Goal: Check status: Check status

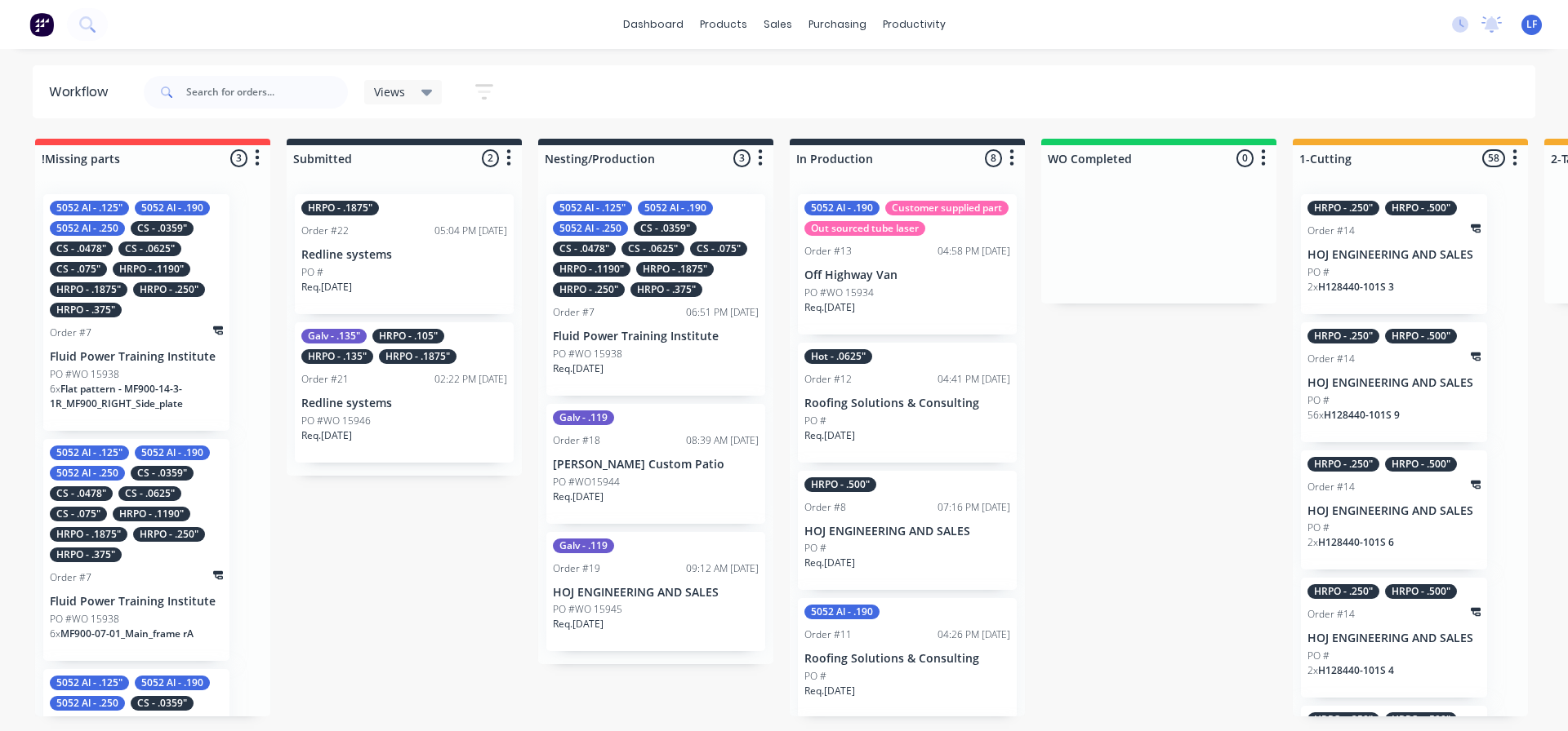
click at [150, 374] on div "PO #WO 15938" at bounding box center [136, 375] width 173 height 15
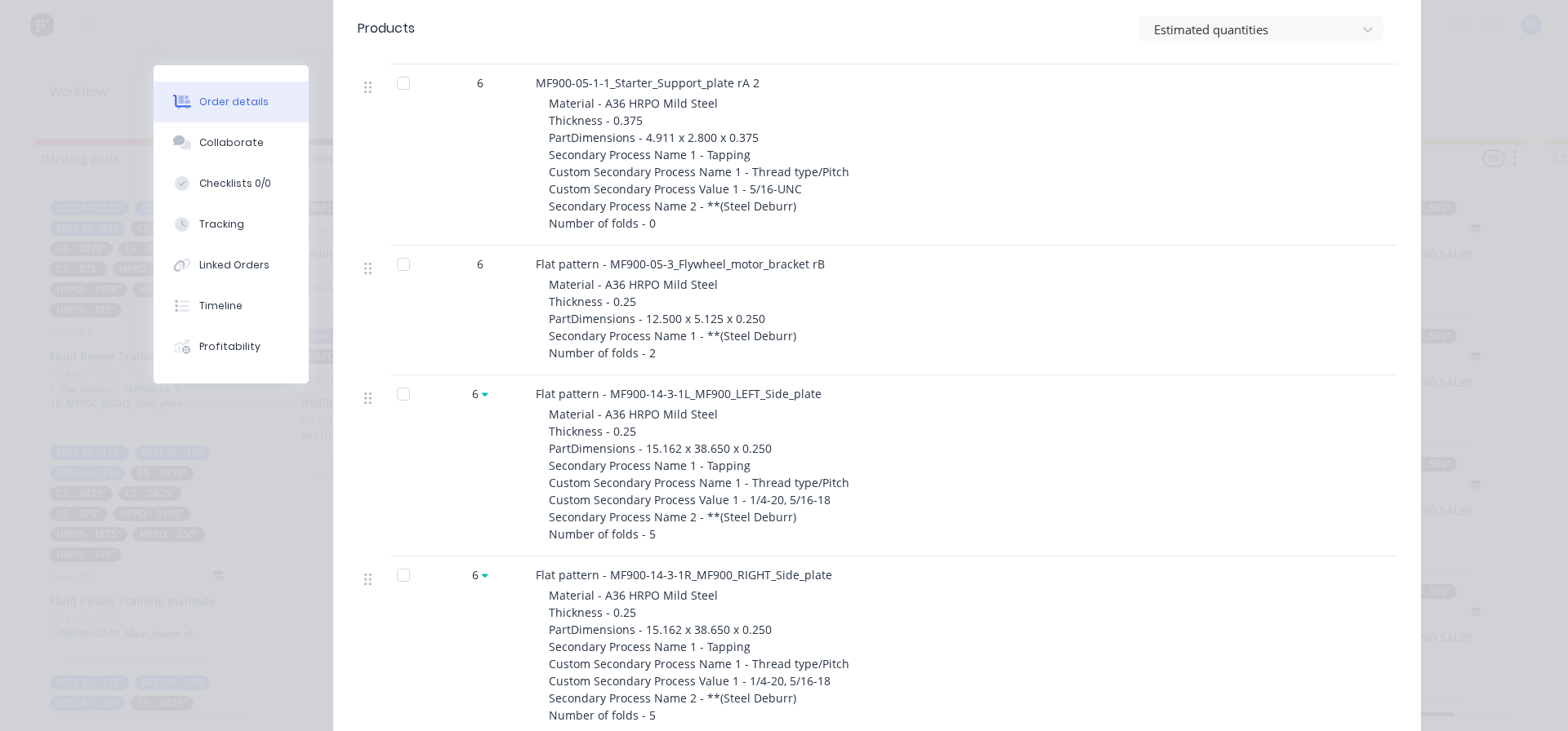
scroll to position [979, 0]
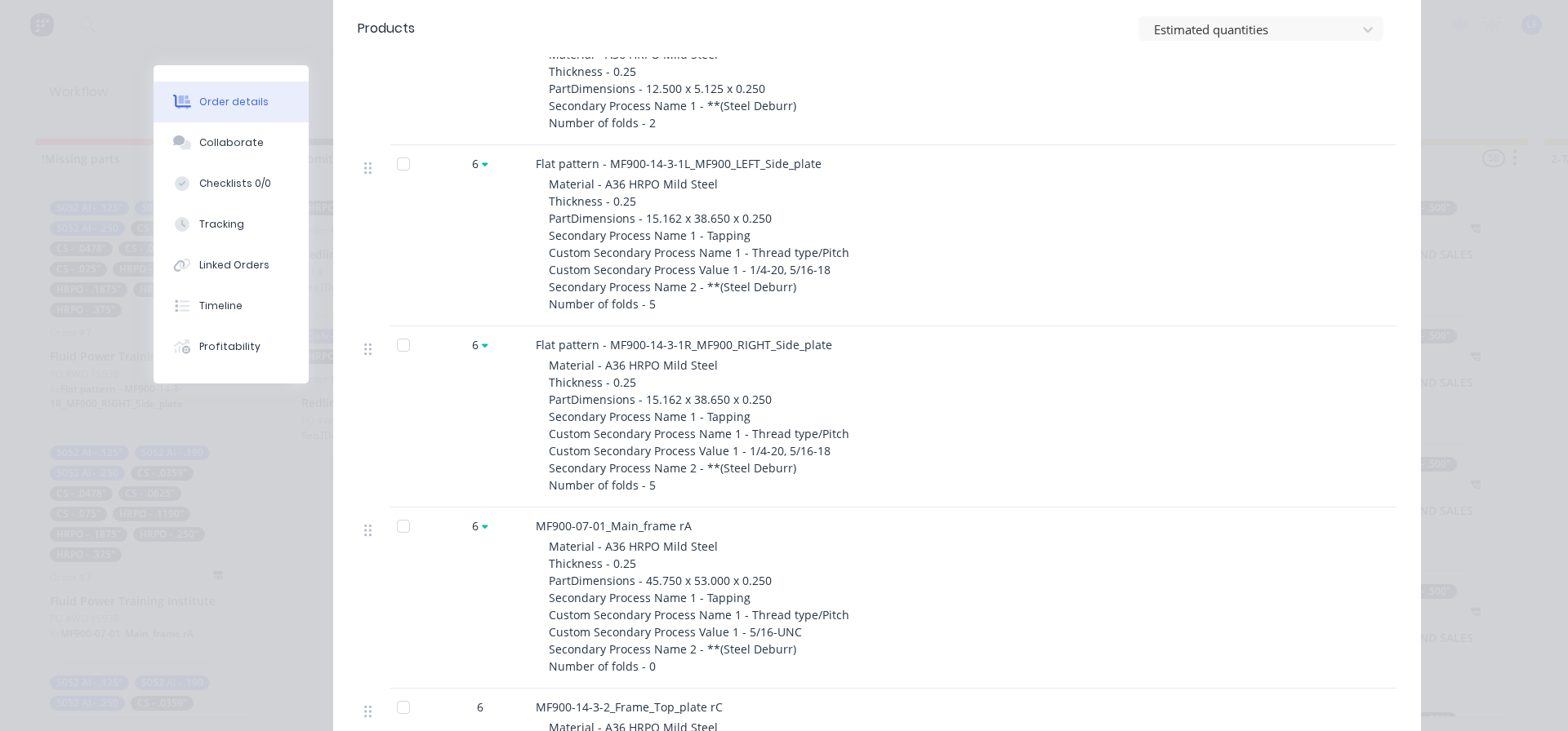
click at [395, 166] on div at bounding box center [403, 164] width 33 height 33
click at [400, 342] on div at bounding box center [403, 345] width 33 height 33
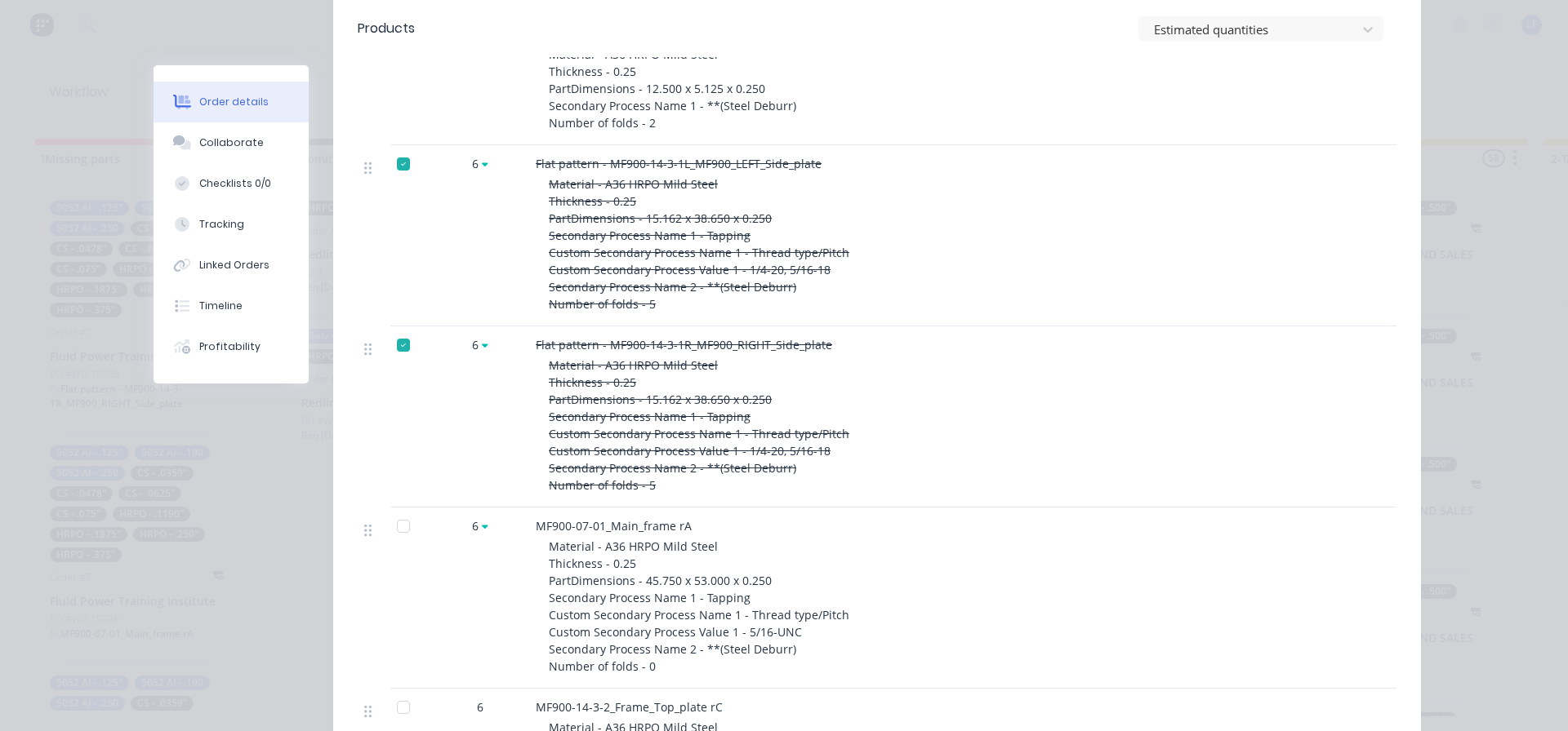
click at [398, 529] on div at bounding box center [403, 526] width 33 height 33
drag, startPoint x: 394, startPoint y: 346, endPoint x: 395, endPoint y: 300, distance: 46.0
click at [394, 344] on div at bounding box center [403, 345] width 33 height 33
click at [394, 171] on div at bounding box center [403, 164] width 33 height 33
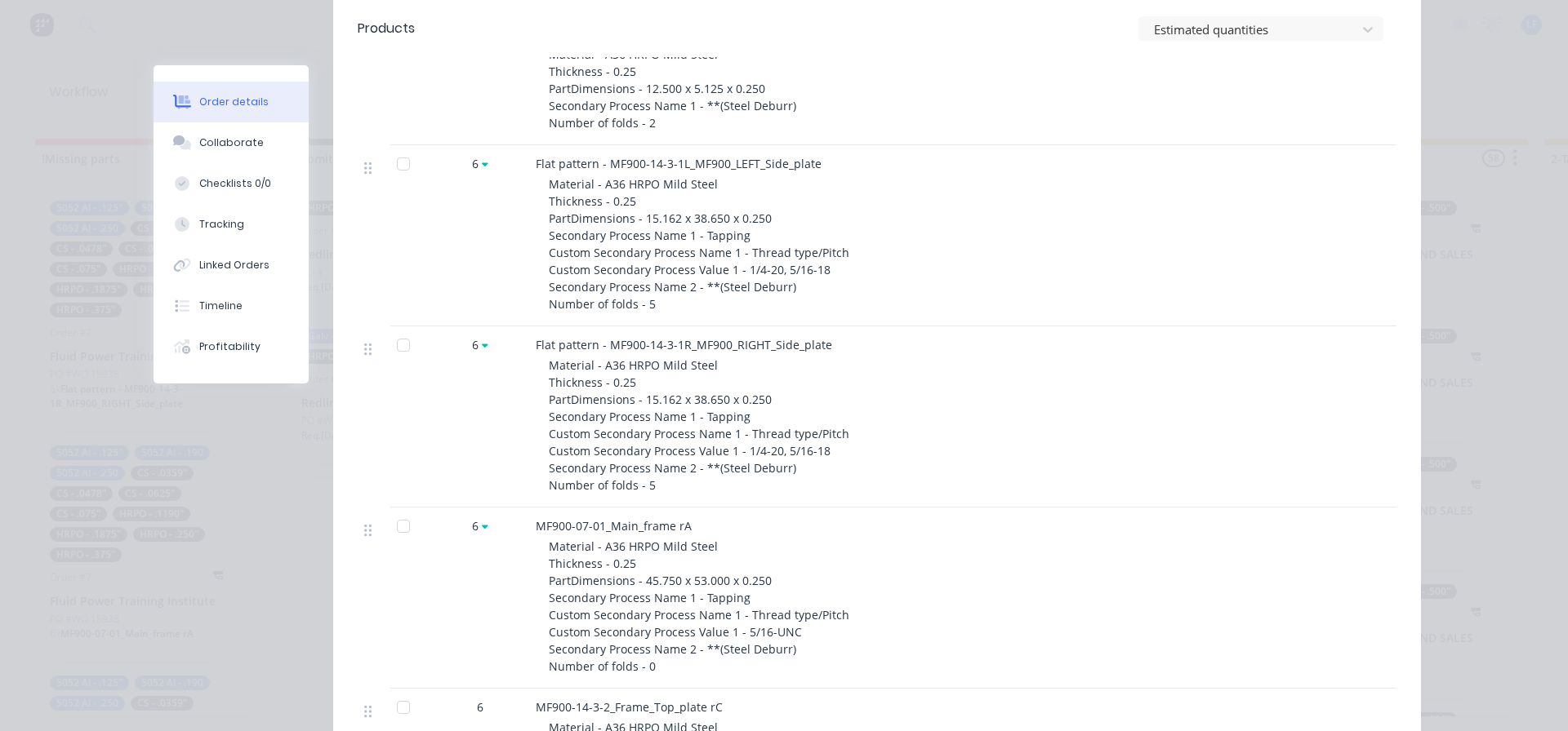
click at [482, 165] on icon at bounding box center [485, 164] width 7 height 4
click at [482, 163] on icon at bounding box center [485, 164] width 7 height 4
click at [482, 344] on icon at bounding box center [485, 345] width 7 height 9
click at [457, 277] on div "6" at bounding box center [480, 235] width 98 height 181
click at [482, 528] on icon at bounding box center [485, 526] width 7 height 9
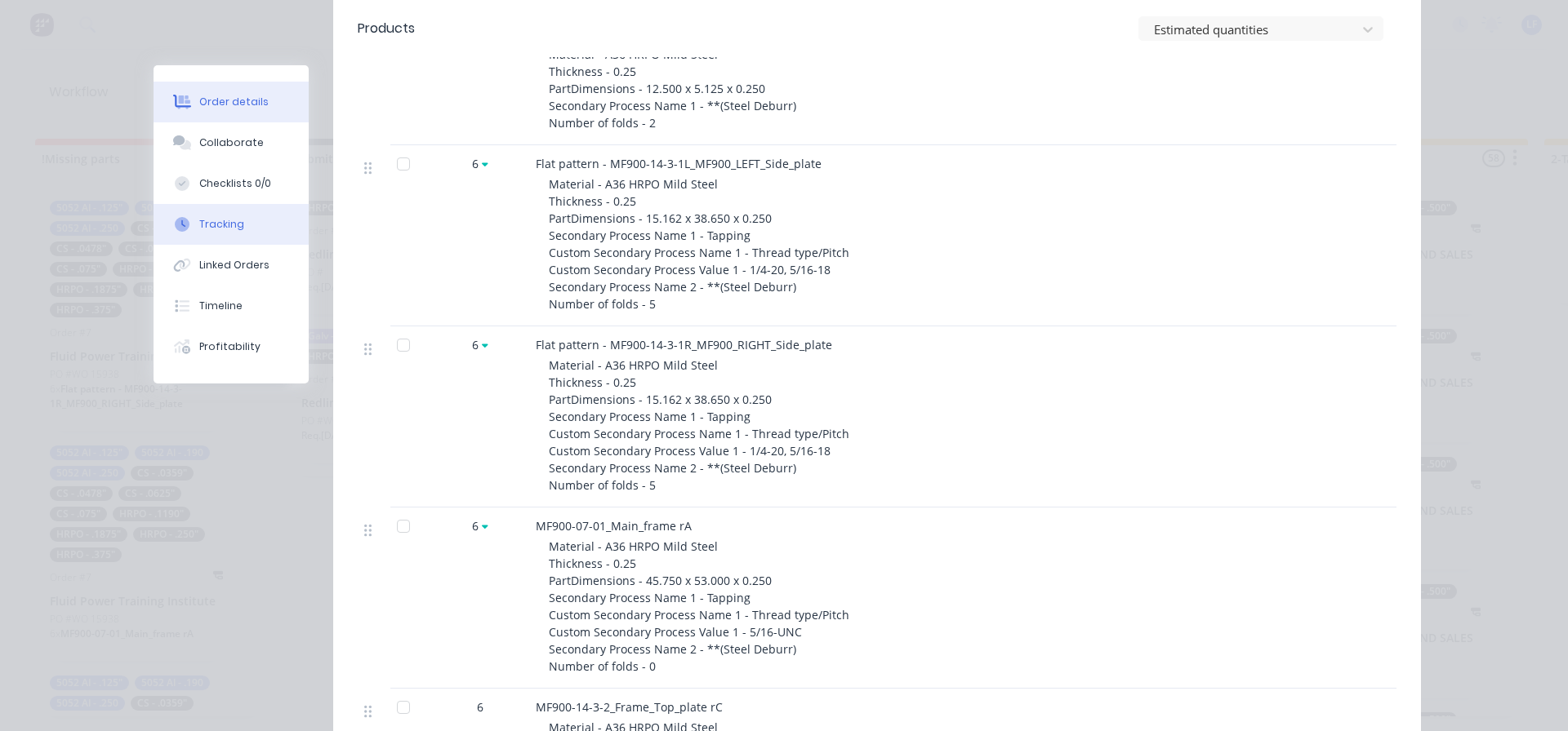
click at [223, 231] on div "Tracking" at bounding box center [221, 225] width 45 height 15
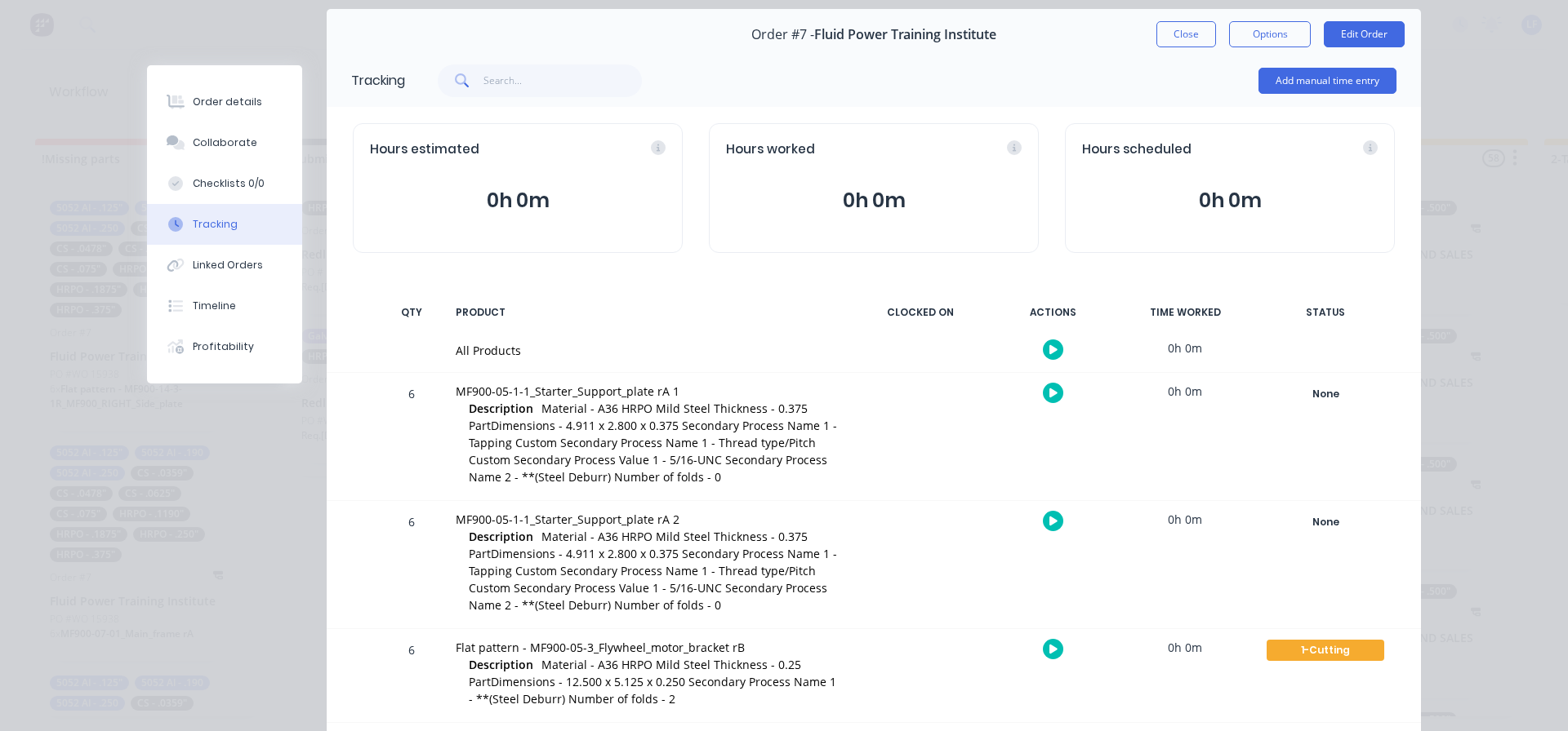
scroll to position [0, 0]
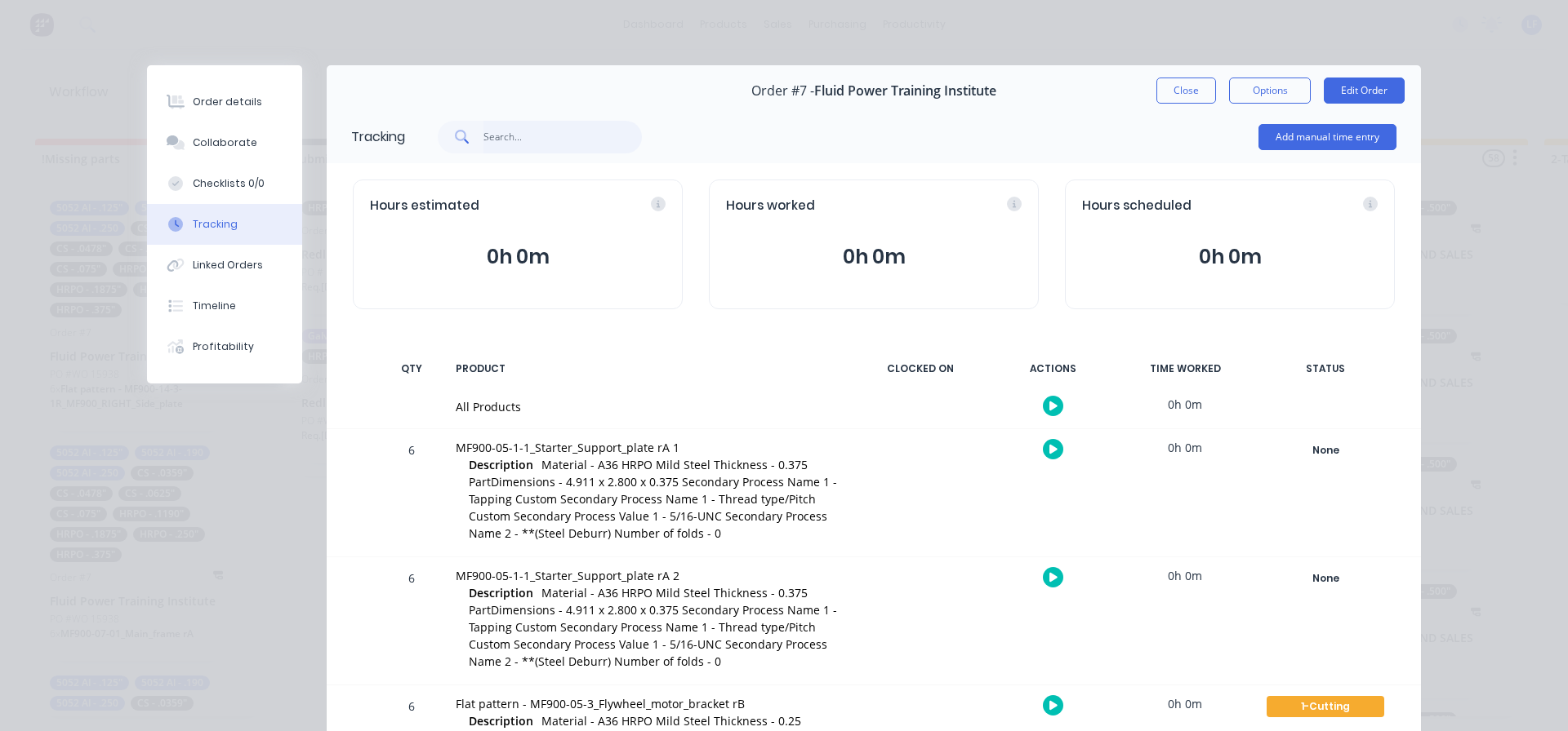
click at [493, 130] on input "text" at bounding box center [564, 137] width 159 height 33
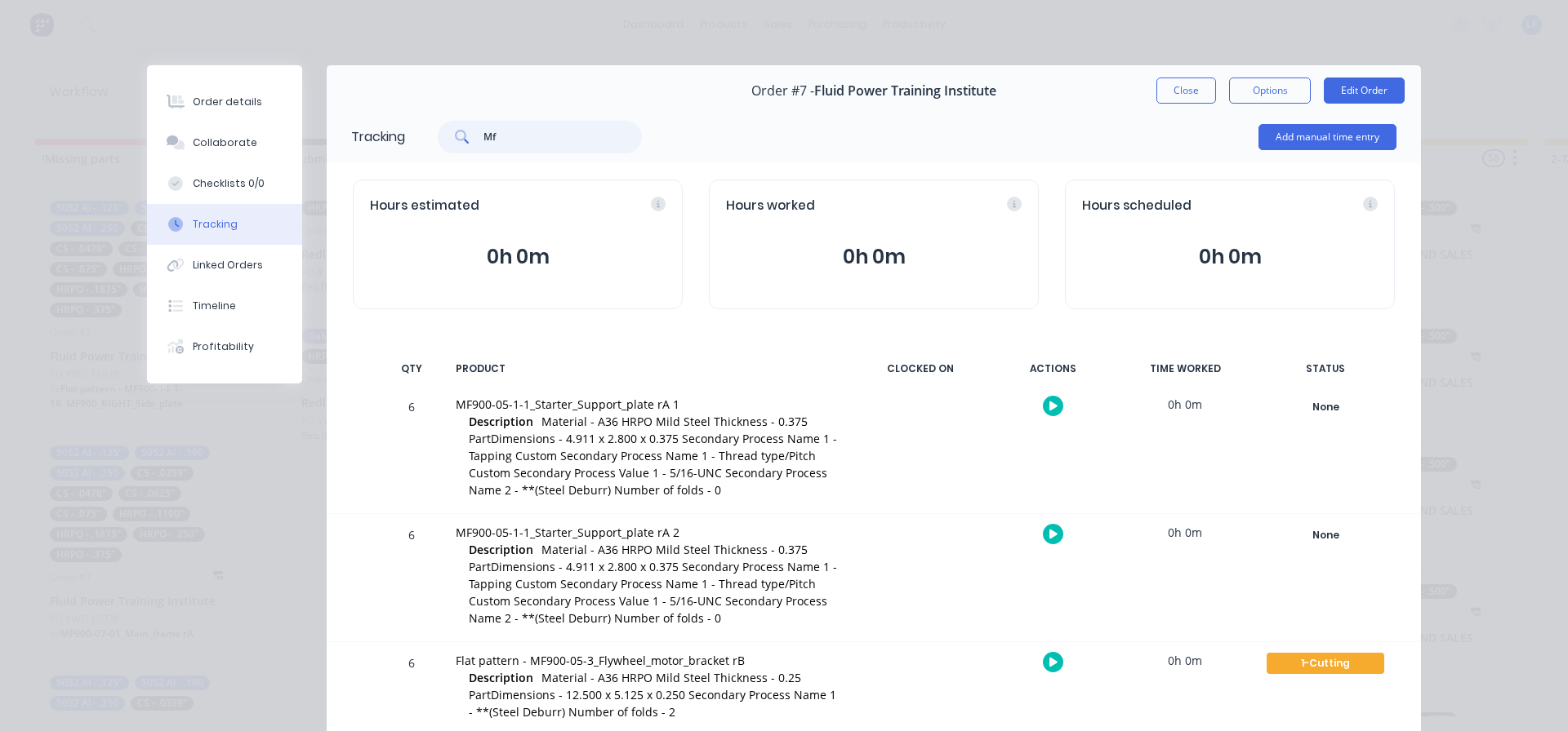
type input "M"
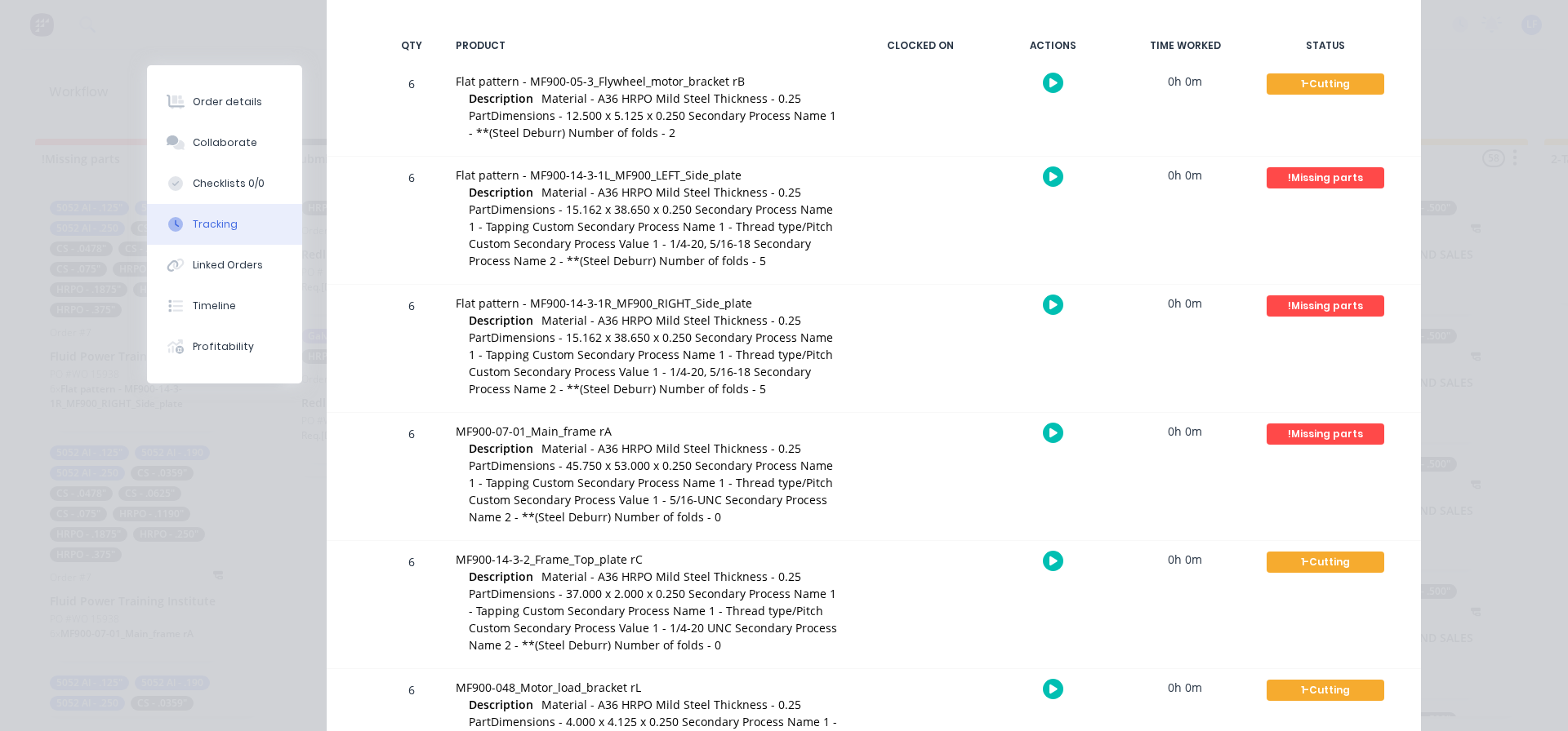
scroll to position [326, 0]
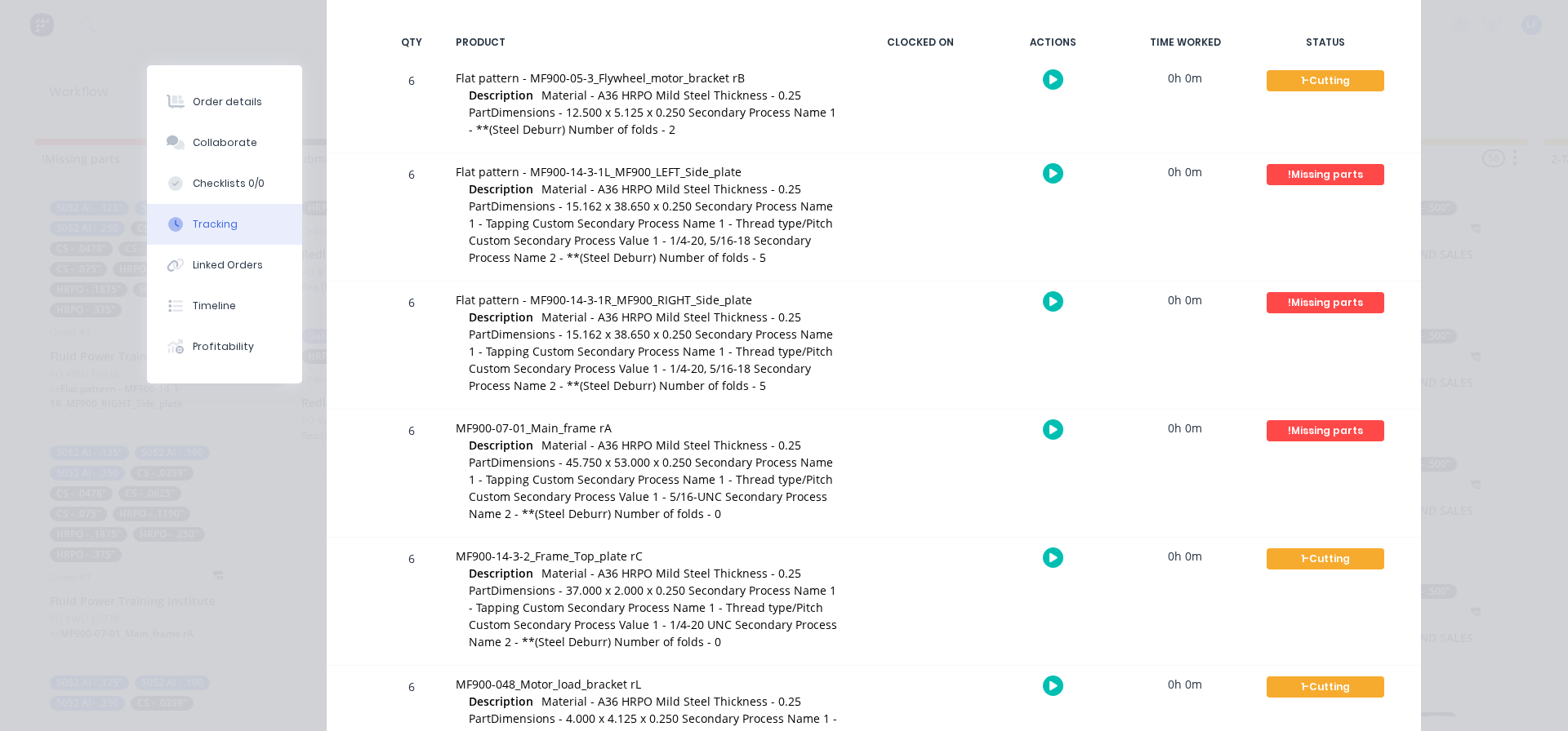
type input ".250"
